Goal: Use online tool/utility: Use online tool/utility

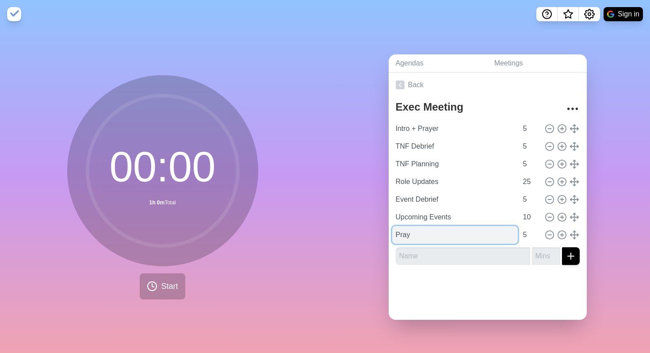
click at [424, 232] on input "Pray" at bounding box center [455, 235] width 126 height 18
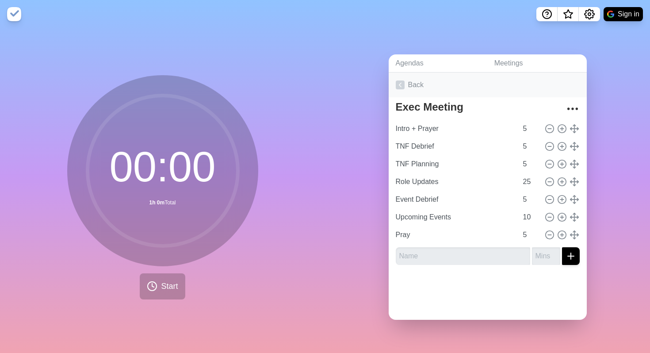
click at [400, 83] on icon at bounding box center [400, 84] width 9 height 9
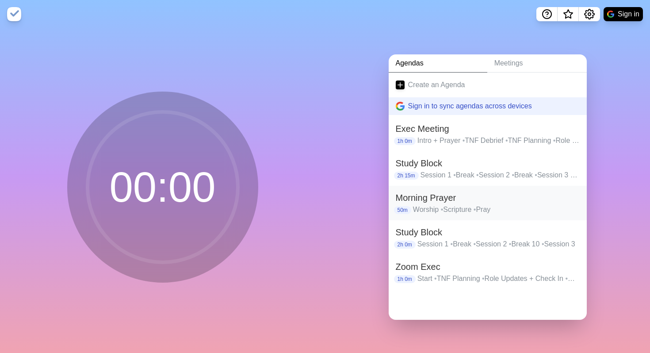
click at [458, 200] on h2 "Morning Prayer" at bounding box center [488, 197] width 184 height 13
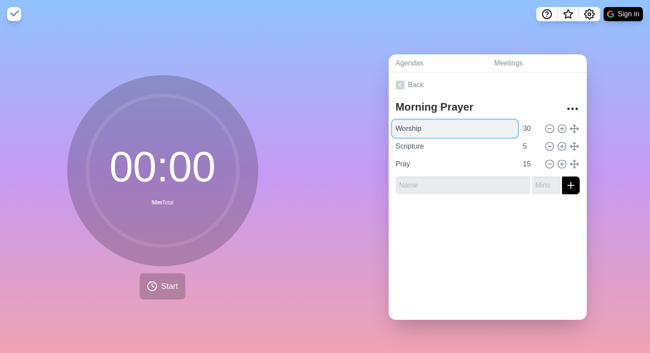
click at [455, 131] on input "Worship" at bounding box center [455, 129] width 126 height 18
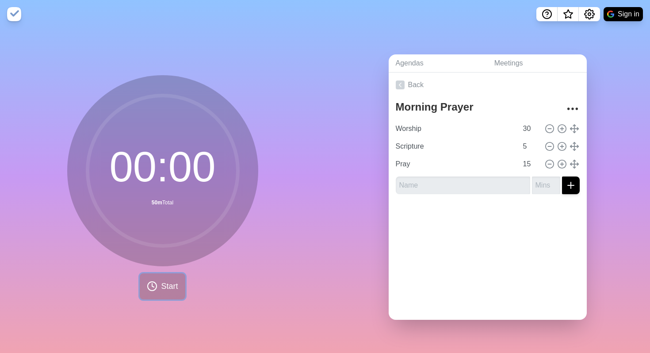
click at [165, 287] on span "Start" at bounding box center [169, 286] width 17 height 12
